Goal: Task Accomplishment & Management: Manage account settings

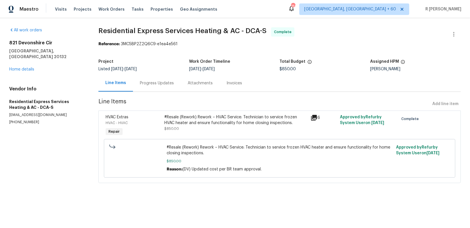
click at [152, 90] on div "Progress Updates" at bounding box center [157, 83] width 48 height 17
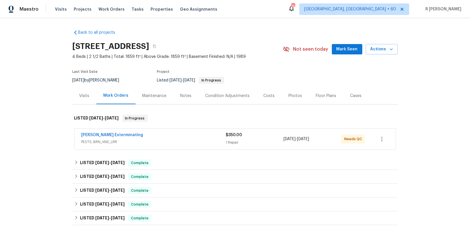
click at [179, 134] on div "Belle Meade Exterminating" at bounding box center [153, 135] width 144 height 7
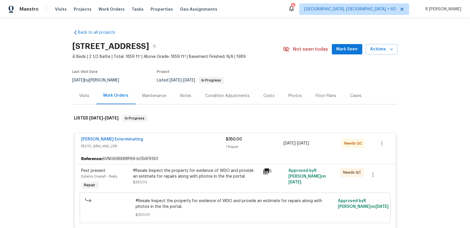
click at [185, 159] on div "Reference: 6VNG69EK8RP69-b056f9150" at bounding box center [235, 159] width 321 height 10
click at [94, 141] on span "Belle Meade Exterminating" at bounding box center [112, 139] width 62 height 6
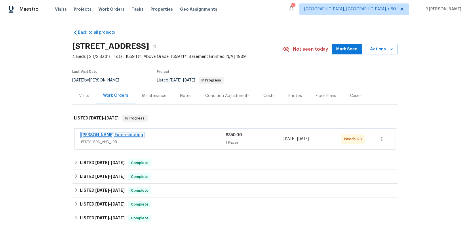
click at [93, 134] on link "Belle Meade Exterminating" at bounding box center [112, 135] width 62 height 4
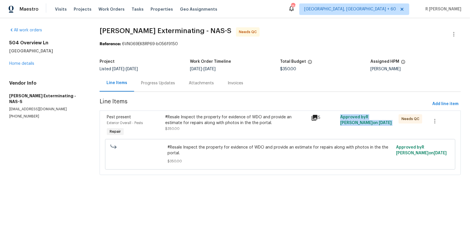
drag, startPoint x: 408, startPoint y: 112, endPoint x: 346, endPoint y: 114, distance: 61.6
click at [346, 114] on div "Pest present Exterior Overall - Pests Repair #Resale Inspect the property for e…" at bounding box center [280, 142] width 361 height 64
drag, startPoint x: 372, startPoint y: 48, endPoint x: 266, endPoint y: 106, distance: 120.9
click at [266, 106] on section "Belle Meade Exterminating - NAS-S Needs QC Reference: 6VNG69EK8RP69-b056f9150 P…" at bounding box center [280, 104] width 361 height 155
click at [220, 160] on span "$350.00" at bounding box center [279, 161] width 225 height 6
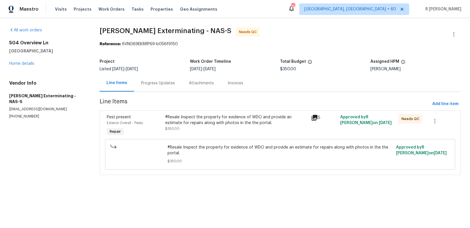
click at [148, 85] on div "Progress Updates" at bounding box center [158, 83] width 34 height 6
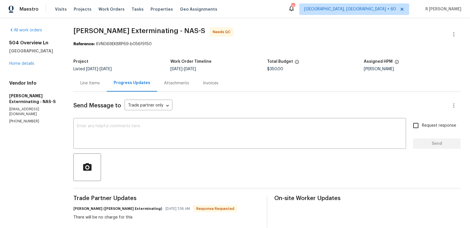
click at [94, 82] on div "Line Items" at bounding box center [90, 83] width 20 height 6
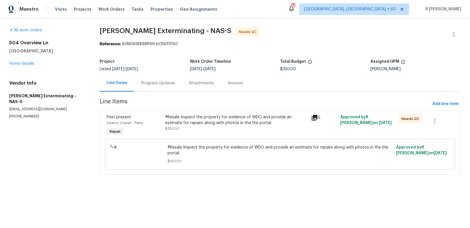
click at [229, 114] on div "#Resale Inspect the property for evidence of WDO and provide an estimate for re…" at bounding box center [236, 120] width 142 height 12
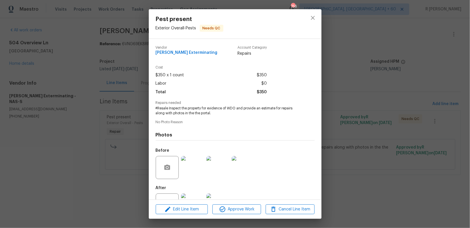
scroll to position [22, 0]
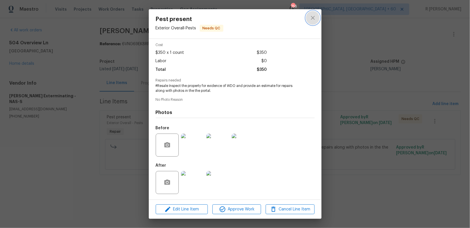
click at [312, 19] on icon "close" at bounding box center [312, 17] width 7 height 7
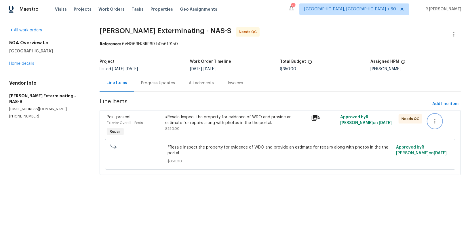
click at [439, 124] on button "button" at bounding box center [435, 121] width 14 height 14
click at [450, 118] on li "Cancel" at bounding box center [439, 120] width 22 height 9
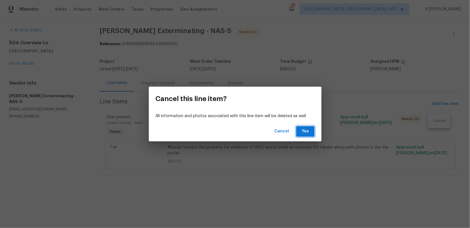
click at [310, 131] on button "Yes" at bounding box center [305, 131] width 18 height 11
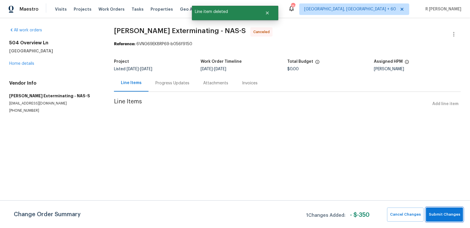
click at [438, 219] on button "Submit Changes" at bounding box center [444, 214] width 37 height 14
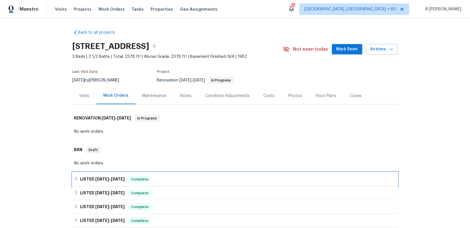
click at [96, 179] on span "8/28/25" at bounding box center [102, 179] width 14 height 4
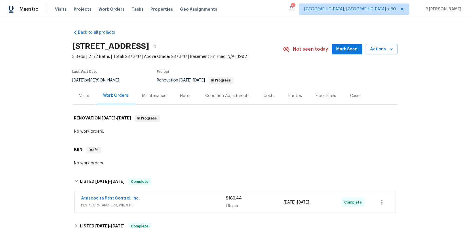
click at [268, 132] on div "No work orders." at bounding box center [235, 132] width 322 height 6
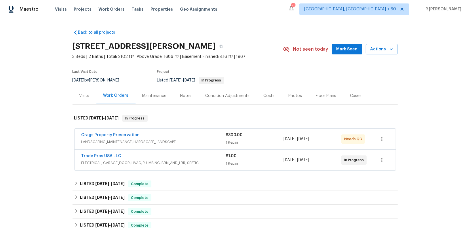
click at [143, 131] on div "Crags Property Preservation LANDSCAPING_MAINTENANCE, HARDSCAPE_LANDSCAPE $300.0…" at bounding box center [235, 139] width 321 height 21
click at [117, 131] on div "Crags Property Preservation LANDSCAPING_MAINTENANCE, HARDSCAPE_LANDSCAPE $300.0…" at bounding box center [235, 139] width 321 height 21
click at [113, 133] on link "Crags Property Preservation" at bounding box center [110, 135] width 58 height 4
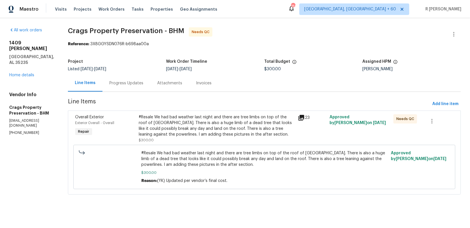
click at [108, 86] on div "Progress Updates" at bounding box center [126, 83] width 48 height 17
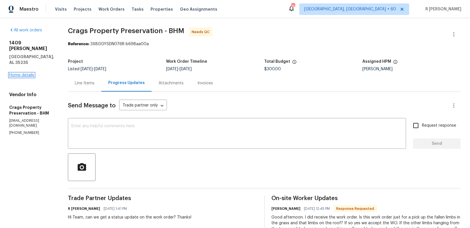
click at [14, 73] on link "Home details" at bounding box center [21, 75] width 25 height 4
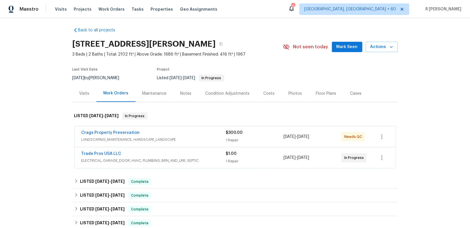
scroll to position [6, 0]
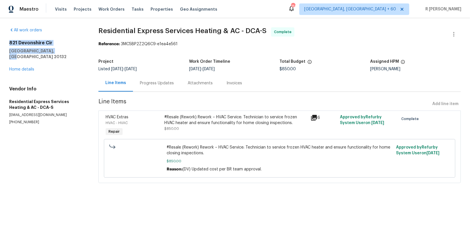
drag, startPoint x: 57, startPoint y: 52, endPoint x: 2, endPoint y: 40, distance: 56.4
click at [2, 40] on div "All work orders [STREET_ADDRESS] Home details Vendor Info Residential Express S…" at bounding box center [235, 108] width 470 height 181
copy div "[STREET_ADDRESS]"
click at [75, 165] on section "All work orders [STREET_ADDRESS] Home details Vendor Info Residential Express S…" at bounding box center [46, 108] width 75 height 163
click at [68, 169] on section "All work orders [STREET_ADDRESS] Home details Vendor Info Residential Express S…" at bounding box center [46, 108] width 75 height 163
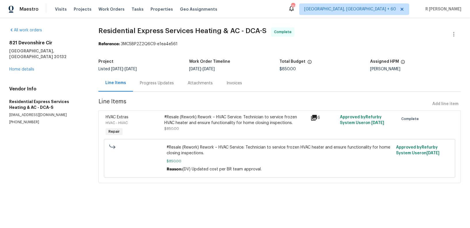
click at [151, 87] on div "Progress Updates" at bounding box center [157, 83] width 48 height 17
